Goal: Task Accomplishment & Management: Manage account settings

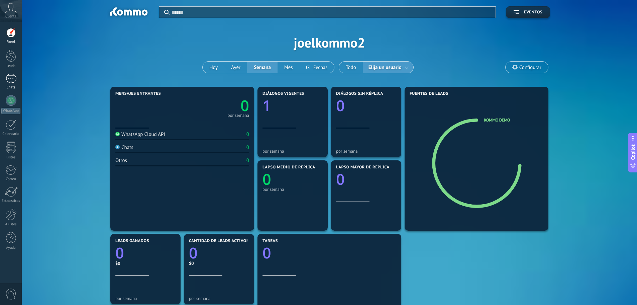
click at [9, 82] on div at bounding box center [11, 79] width 11 height 10
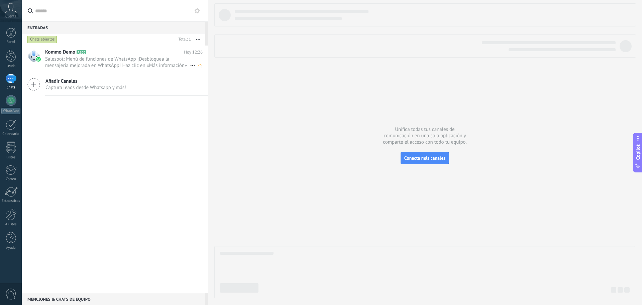
click at [42, 61] on div at bounding box center [33, 58] width 23 height 27
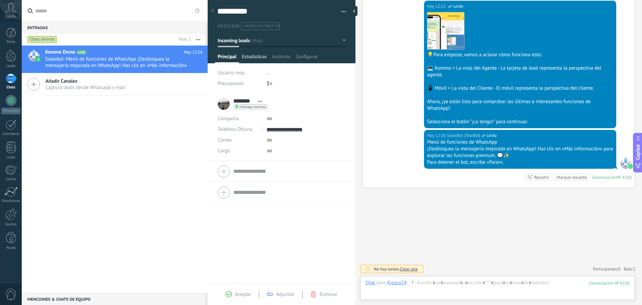
click at [250, 58] on span "Estadísticas" at bounding box center [254, 58] width 25 height 10
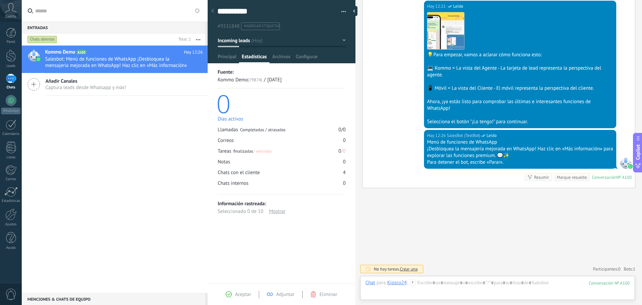
click at [237, 294] on span "Aceptar" at bounding box center [243, 294] width 16 height 6
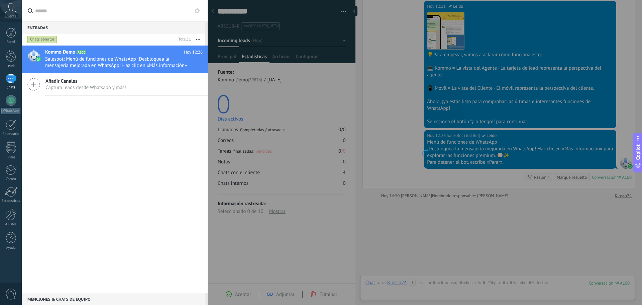
scroll to position [235, 0]
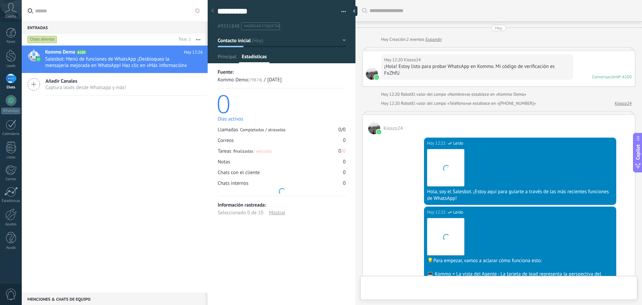
type textarea "**********"
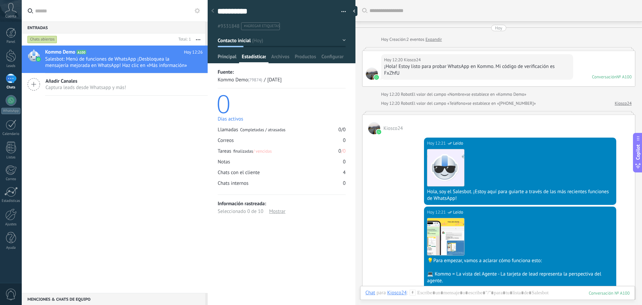
click at [229, 54] on span "Principal" at bounding box center [227, 58] width 19 height 10
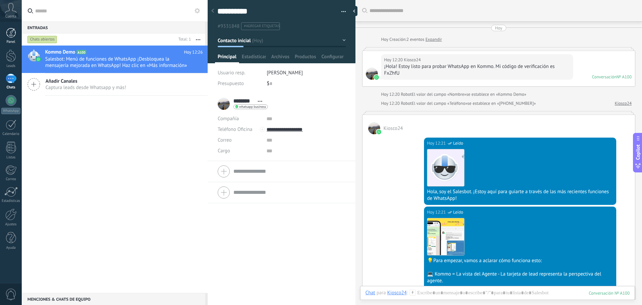
click at [5, 34] on link "Panel" at bounding box center [11, 36] width 22 height 16
